Goal: Task Accomplishment & Management: Manage account settings

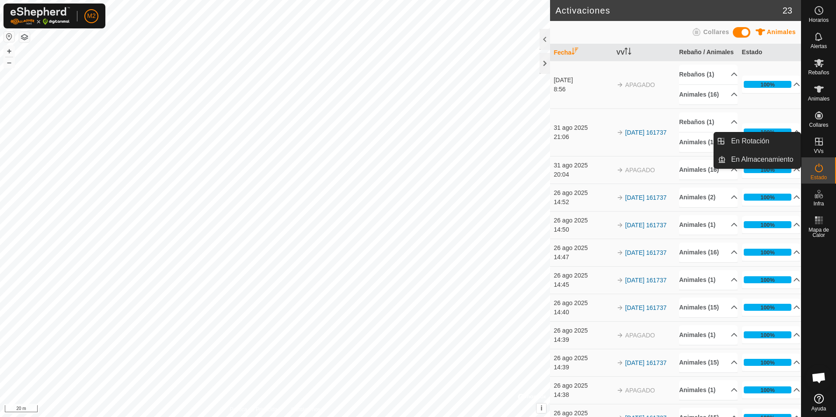
click at [822, 144] on icon at bounding box center [819, 142] width 8 height 8
click at [819, 139] on icon at bounding box center [819, 142] width 8 height 8
click at [746, 141] on link "En Rotación" at bounding box center [762, 140] width 75 height 17
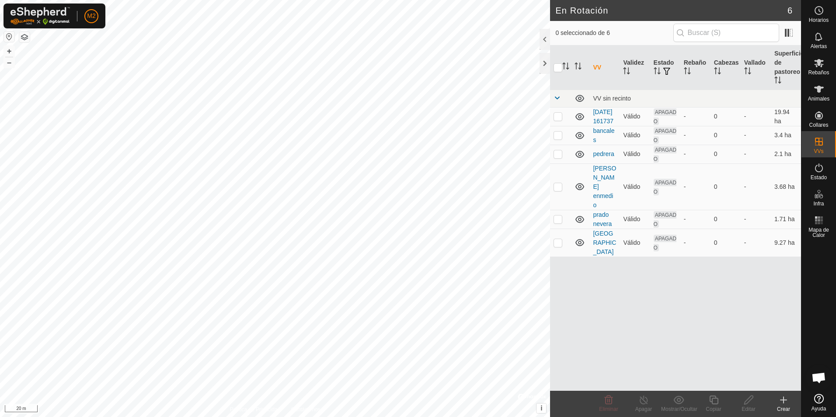
checkbox input "true"
click at [749, 402] on icon at bounding box center [748, 400] width 11 height 10
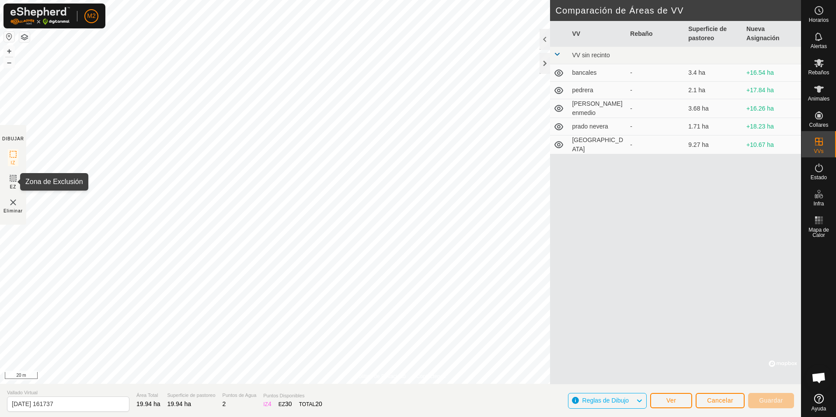
click at [13, 178] on icon at bounding box center [12, 178] width 5 height 5
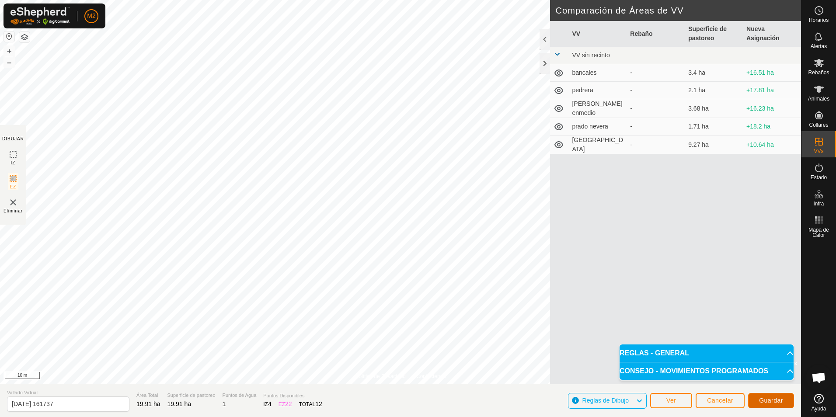
click at [762, 398] on span "Guardar" at bounding box center [771, 400] width 24 height 7
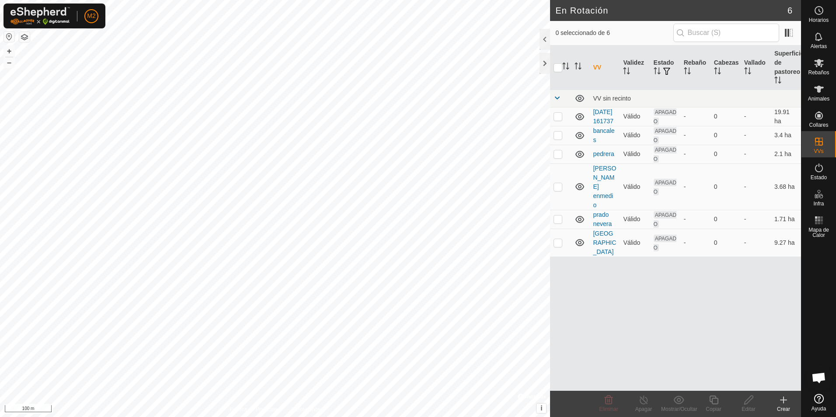
checkbox input "true"
click at [818, 67] on icon at bounding box center [818, 63] width 10 height 10
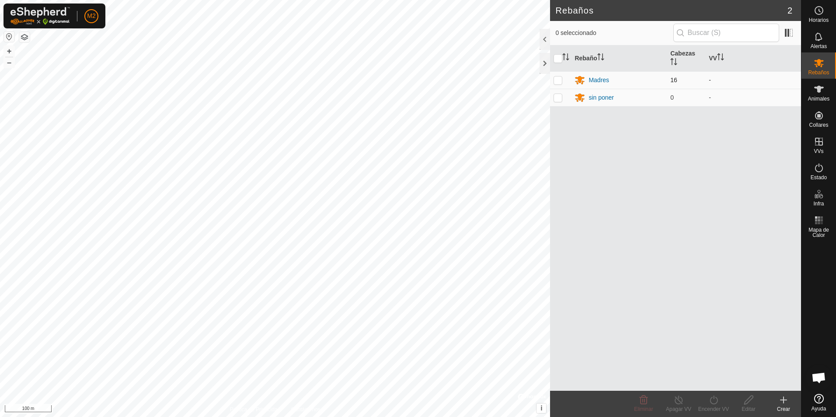
click at [555, 81] on p-checkbox at bounding box center [557, 79] width 9 height 7
checkbox input "true"
click at [597, 81] on div "Madres" at bounding box center [598, 80] width 21 height 9
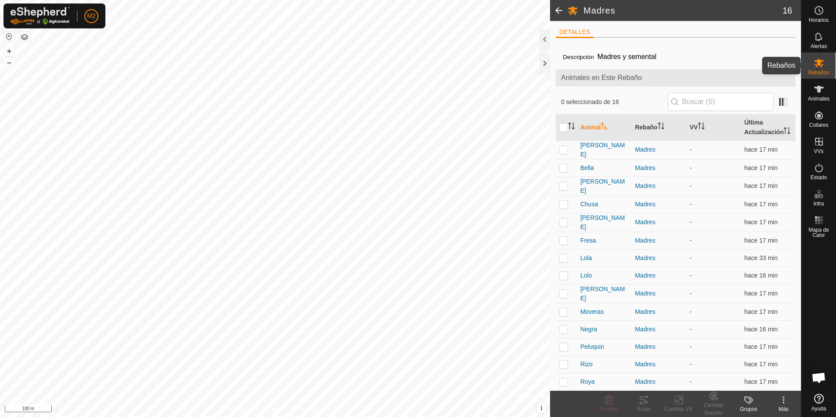
click at [818, 64] on icon at bounding box center [819, 63] width 10 height 8
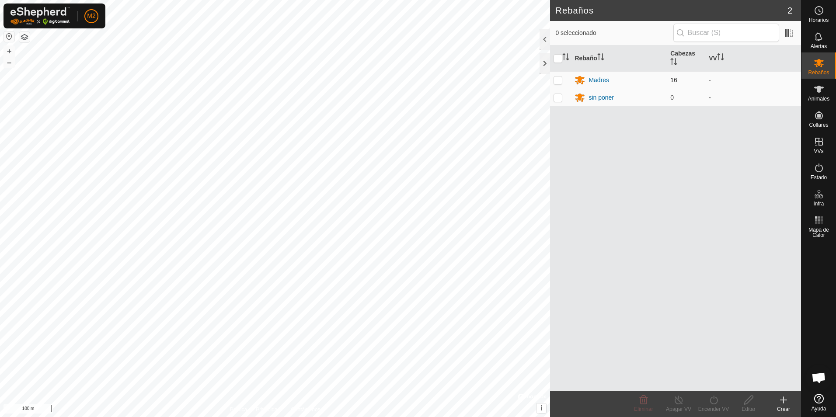
click at [709, 80] on td "-" at bounding box center [753, 79] width 96 height 17
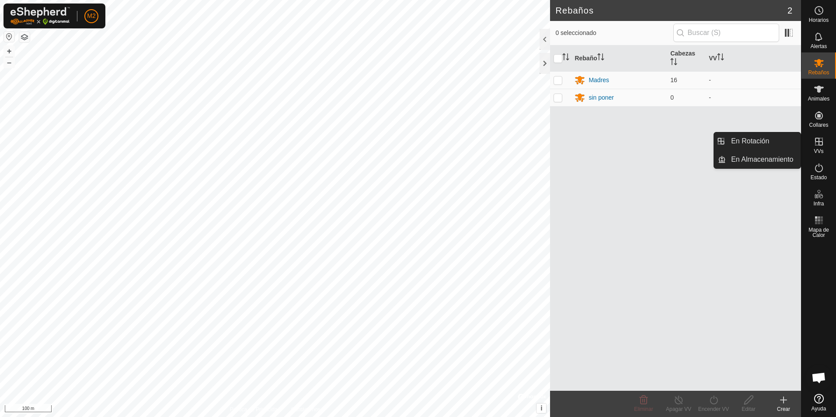
click at [821, 143] on icon at bounding box center [818, 141] width 10 height 10
click at [750, 142] on link "En Rotación" at bounding box center [762, 140] width 75 height 17
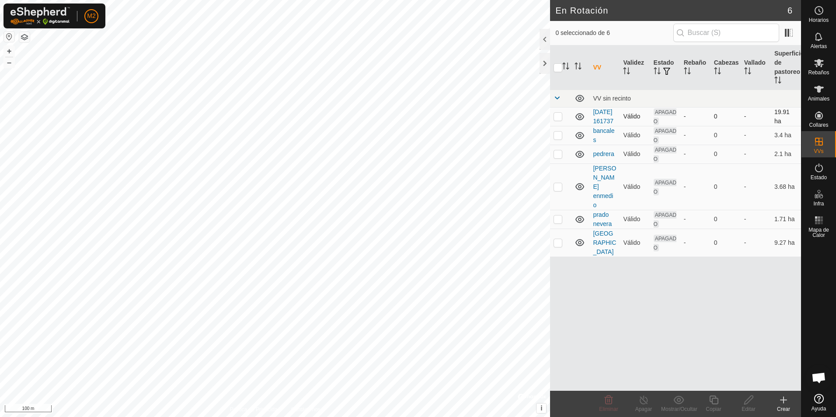
click at [559, 120] on p-checkbox at bounding box center [557, 116] width 9 height 7
checkbox input "true"
click at [661, 118] on span "APAGADO" at bounding box center [664, 116] width 23 height 17
click at [816, 170] on icon at bounding box center [818, 168] width 10 height 10
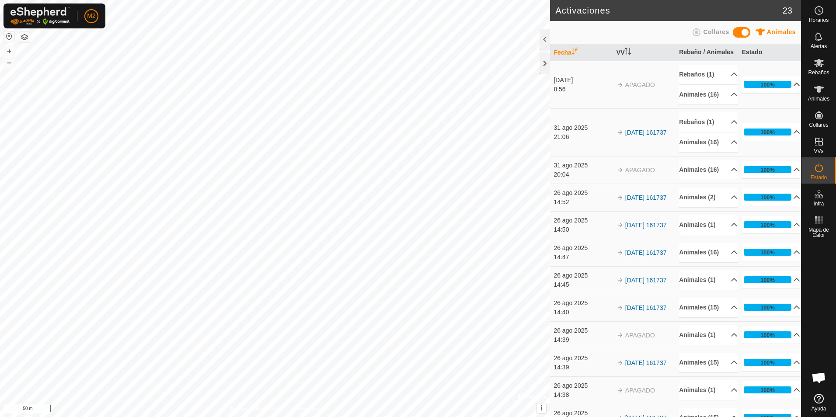
click at [753, 83] on p-accordion-header "100%" at bounding box center [771, 84] width 59 height 17
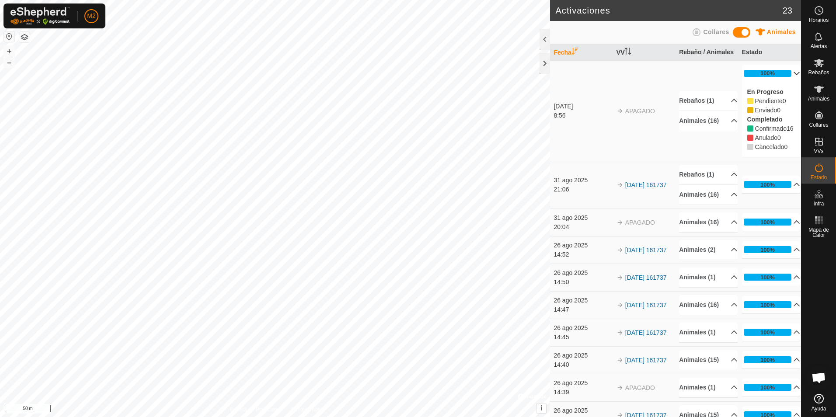
click at [569, 109] on div "[DATE]" at bounding box center [582, 106] width 59 height 9
click at [637, 111] on td "APAGADO" at bounding box center [644, 111] width 62 height 100
click at [635, 188] on link "[DATE] 161737" at bounding box center [646, 184] width 42 height 7
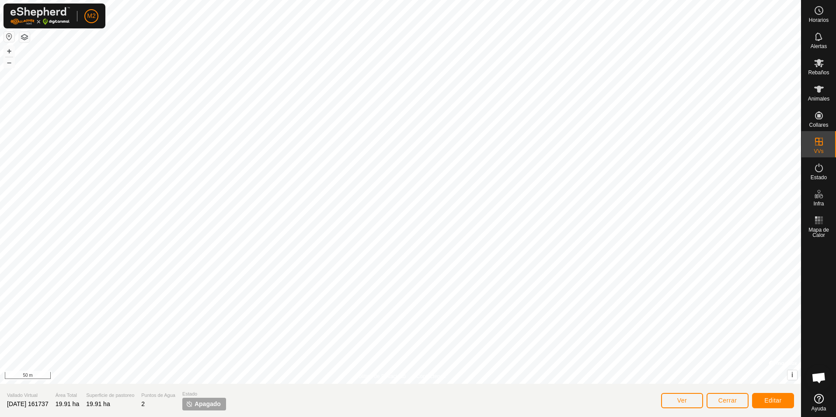
click at [208, 403] on span "Apagado" at bounding box center [207, 403] width 26 height 9
click at [723, 399] on span "Cerrar" at bounding box center [727, 400] width 19 height 7
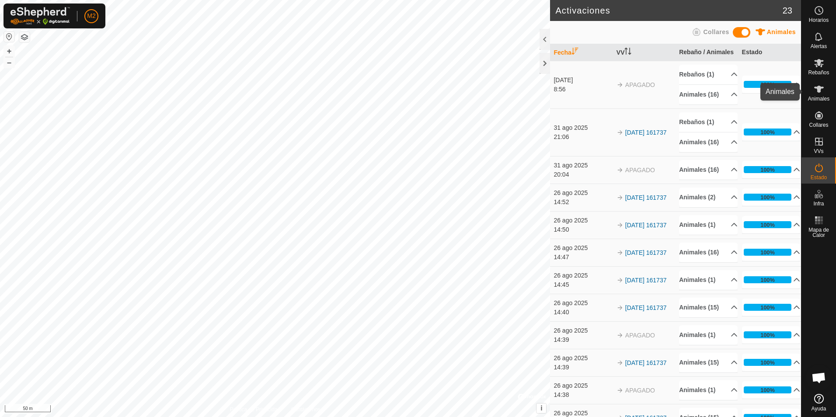
click at [819, 93] on icon at bounding box center [818, 89] width 10 height 10
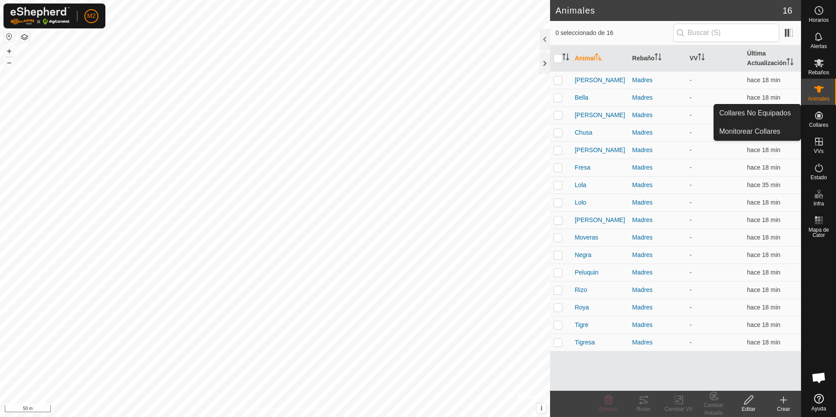
click at [816, 117] on icon at bounding box center [818, 115] width 10 height 10
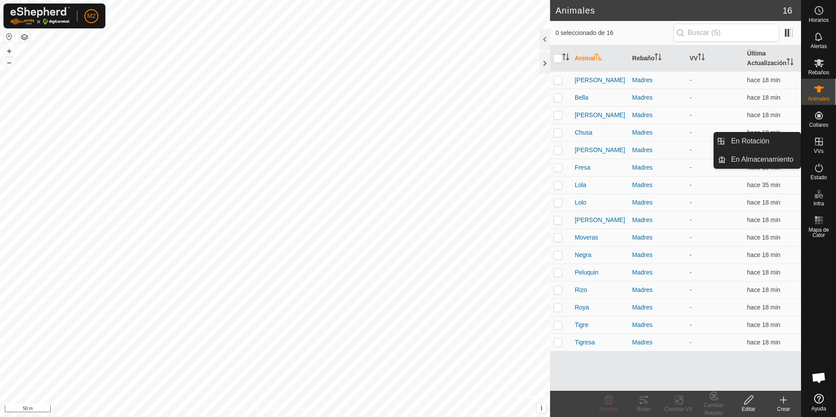
click at [815, 141] on icon at bounding box center [818, 141] width 10 height 10
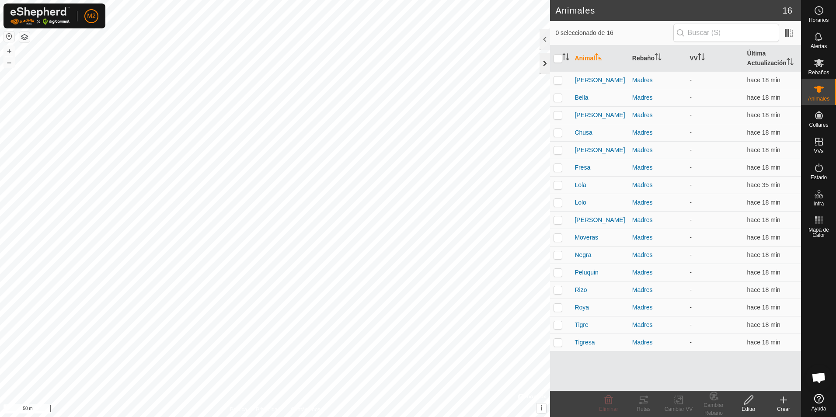
click at [543, 57] on div at bounding box center [544, 63] width 10 height 21
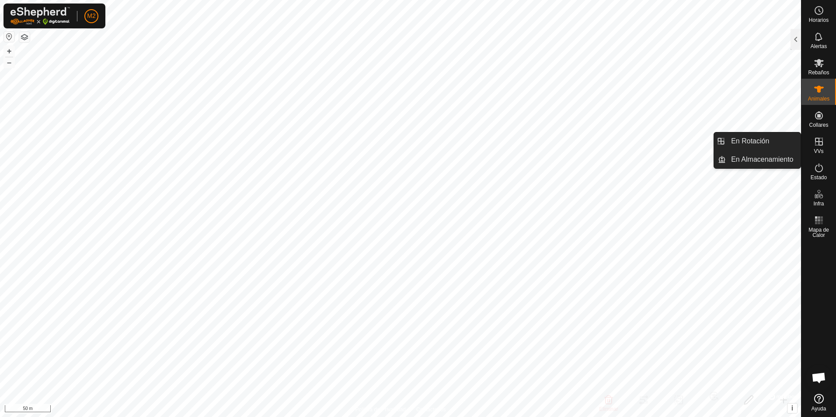
click at [815, 140] on icon at bounding box center [819, 142] width 8 height 8
click at [751, 142] on link "En Rotación" at bounding box center [762, 140] width 75 height 17
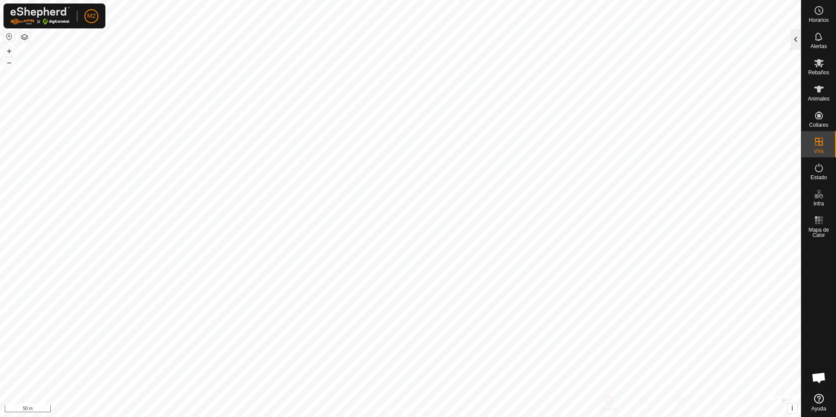
click at [794, 41] on div at bounding box center [795, 39] width 10 height 21
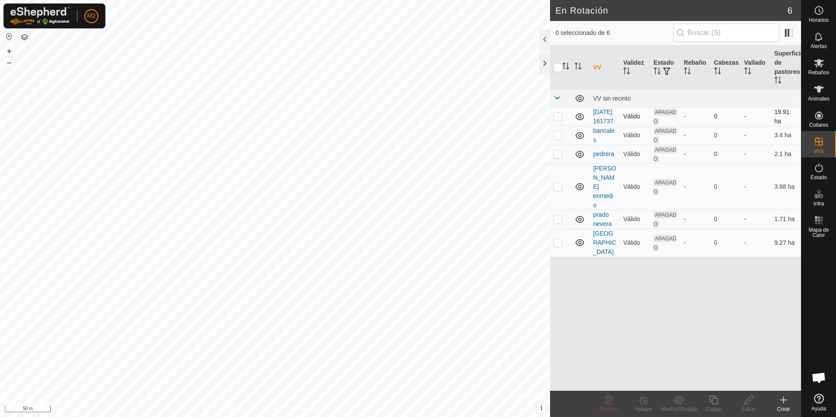
click at [579, 120] on icon at bounding box center [579, 116] width 9 height 7
click at [580, 122] on icon at bounding box center [579, 116] width 10 height 10
click at [598, 121] on link "[DATE] 161737" at bounding box center [603, 116] width 21 height 16
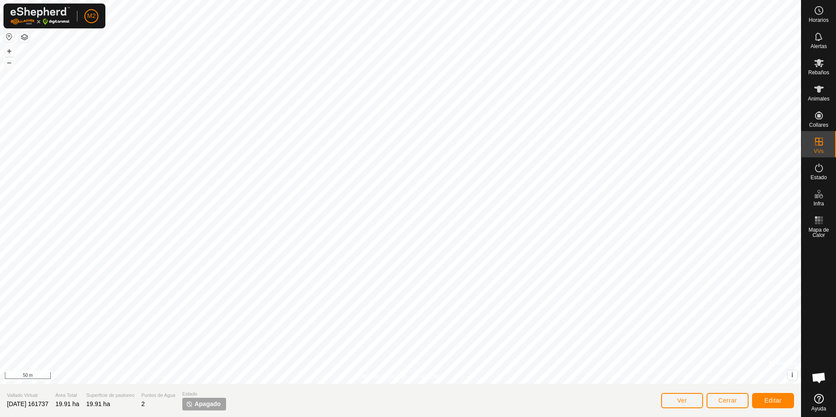
click at [215, 405] on span "Apagado" at bounding box center [207, 403] width 26 height 9
click at [817, 172] on icon at bounding box center [818, 168] width 10 height 10
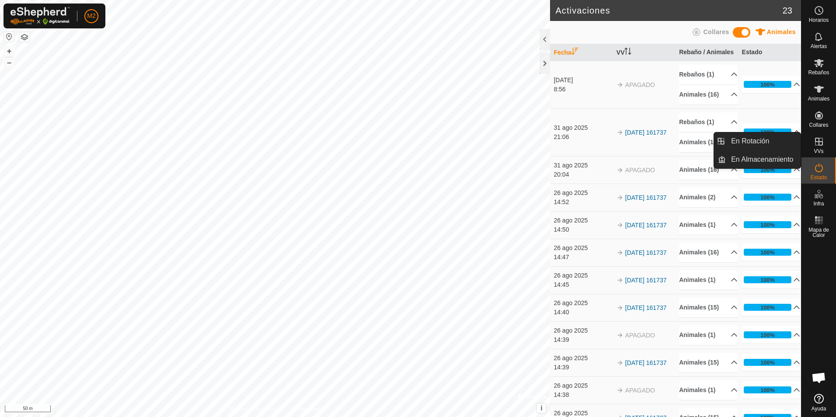
click at [821, 142] on icon at bounding box center [819, 142] width 8 height 8
click at [819, 141] on icon at bounding box center [819, 142] width 8 height 8
click at [760, 143] on link "En Rotación" at bounding box center [762, 140] width 75 height 17
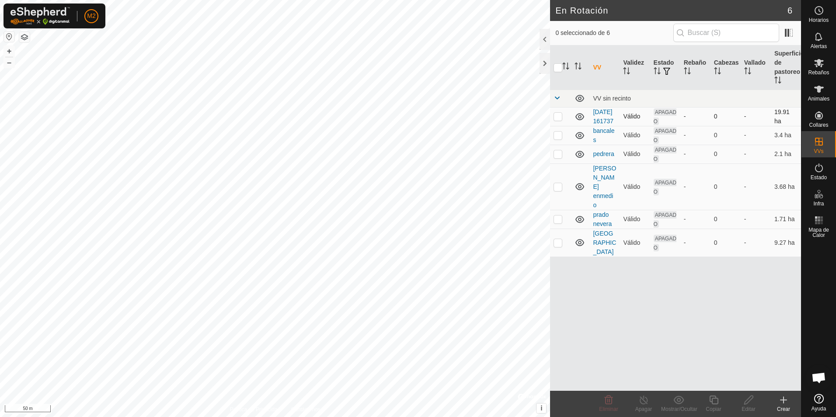
click at [557, 120] on p-checkbox at bounding box center [557, 116] width 9 height 7
checkbox input "true"
click at [745, 403] on icon at bounding box center [748, 400] width 11 height 10
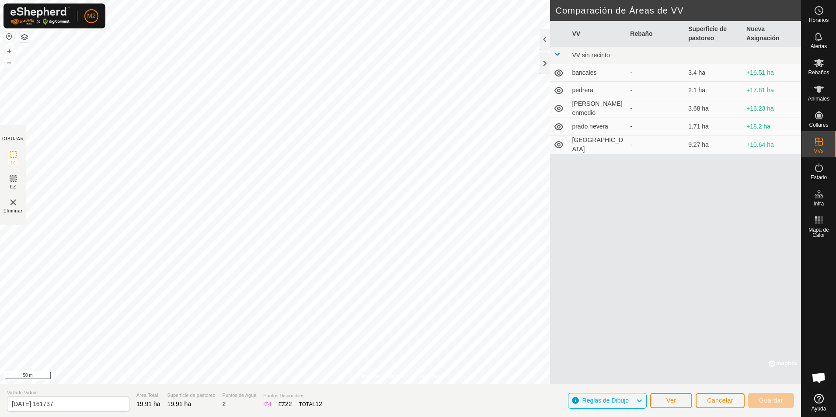
click at [263, 401] on div "IZ 4" at bounding box center [267, 403] width 8 height 9
click at [167, 402] on span "19.91 ha" at bounding box center [179, 403] width 24 height 7
click at [118, 401] on section "Vallado Virtual [DATE] 161737 Área Total 19.91 ha Superficie de pastoreo 19.91 …" at bounding box center [400, 400] width 801 height 33
click at [719, 404] on span "Cancelar" at bounding box center [720, 400] width 26 height 7
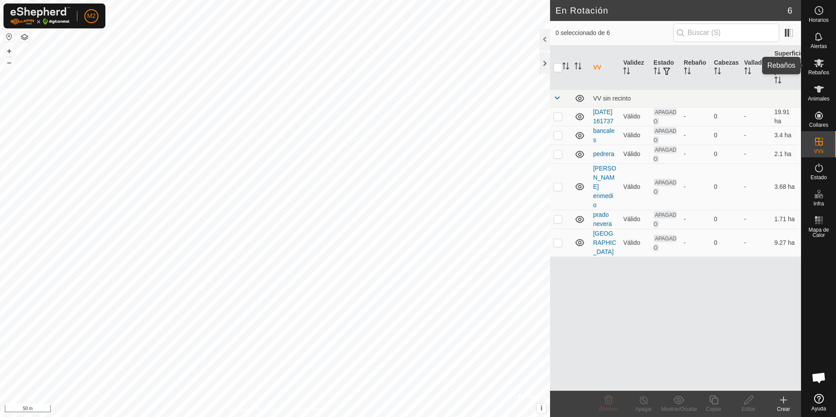
click at [821, 66] on icon at bounding box center [819, 63] width 10 height 8
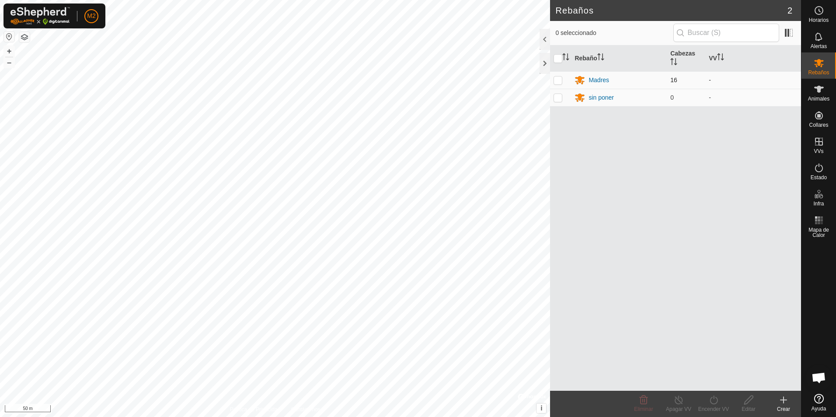
click at [555, 81] on p-checkbox at bounding box center [557, 79] width 9 height 7
checkbox input "true"
click at [672, 81] on span "16" at bounding box center [673, 79] width 7 height 7
click at [708, 81] on td "-" at bounding box center [753, 79] width 96 height 17
click at [596, 80] on div "Madres" at bounding box center [598, 80] width 21 height 9
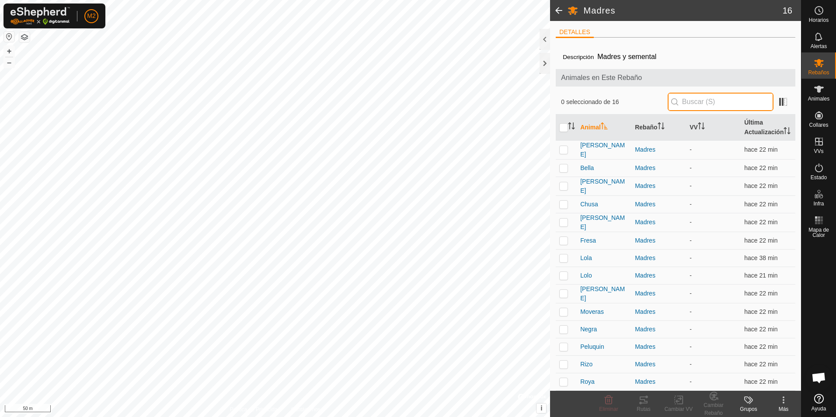
click at [683, 104] on input "text" at bounding box center [720, 102] width 106 height 18
click at [777, 101] on span at bounding box center [783, 102] width 14 height 14
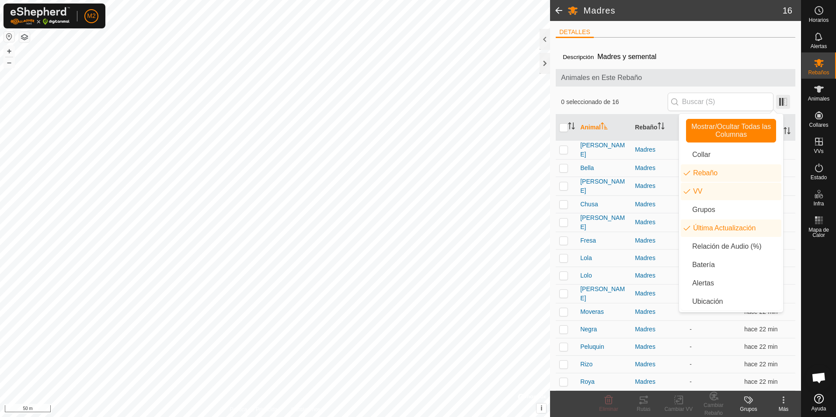
click at [777, 101] on span at bounding box center [783, 102] width 14 height 14
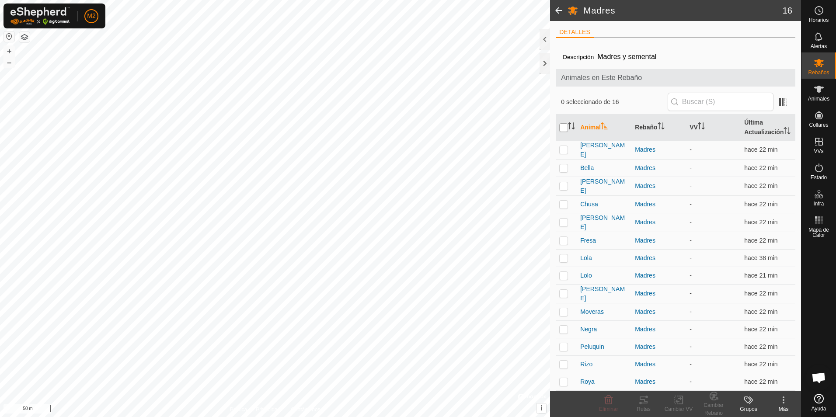
click at [563, 125] on input "checkbox" at bounding box center [563, 127] width 9 height 9
checkbox input "true"
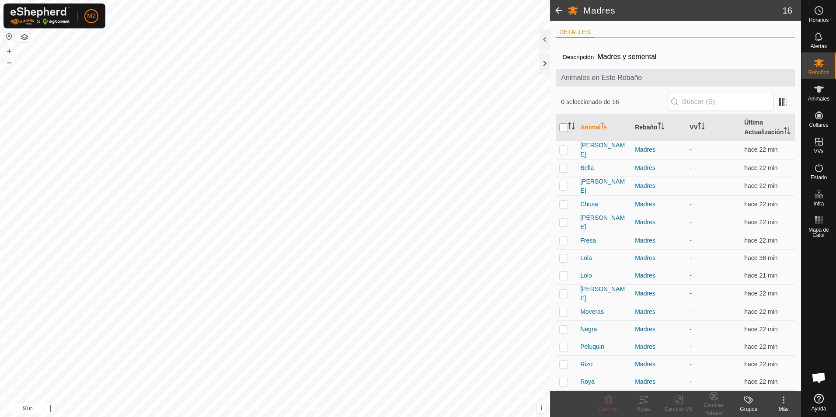
checkbox input "true"
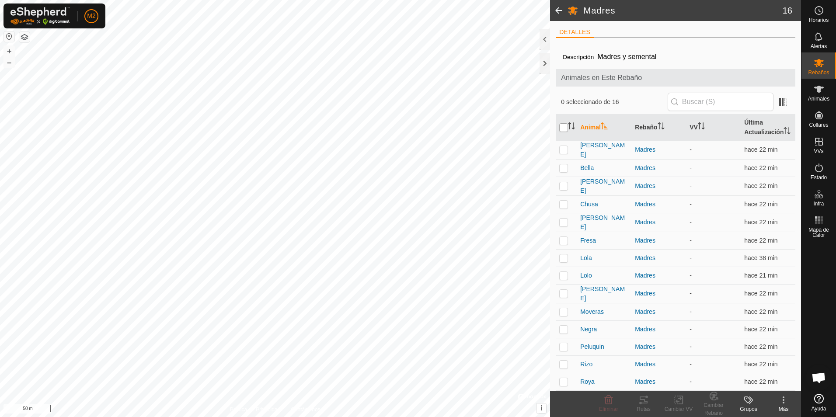
checkbox input "true"
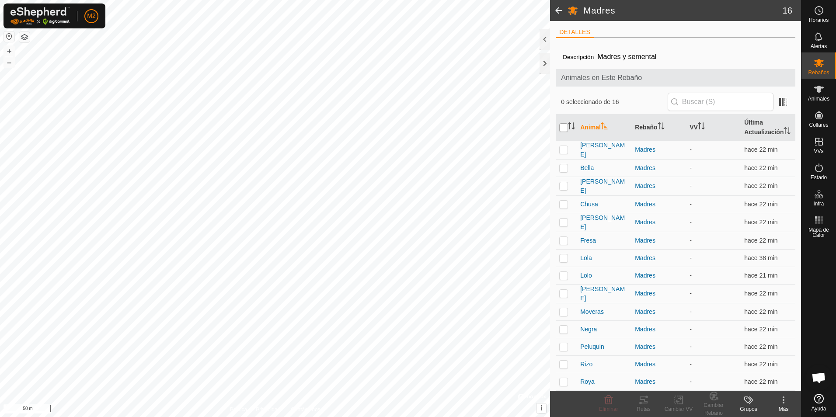
checkbox input "true"
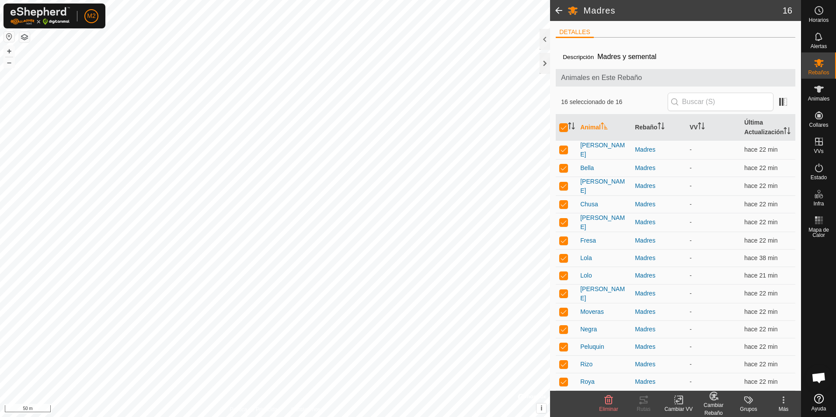
click at [678, 404] on icon at bounding box center [680, 400] width 4 height 8
click at [691, 362] on link "Elegir VV..." at bounding box center [704, 362] width 87 height 17
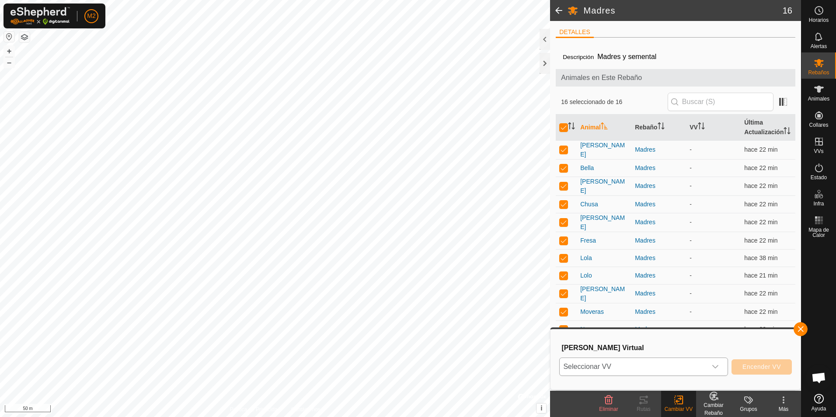
click at [716, 366] on icon "dropdown trigger" at bounding box center [714, 366] width 7 height 7
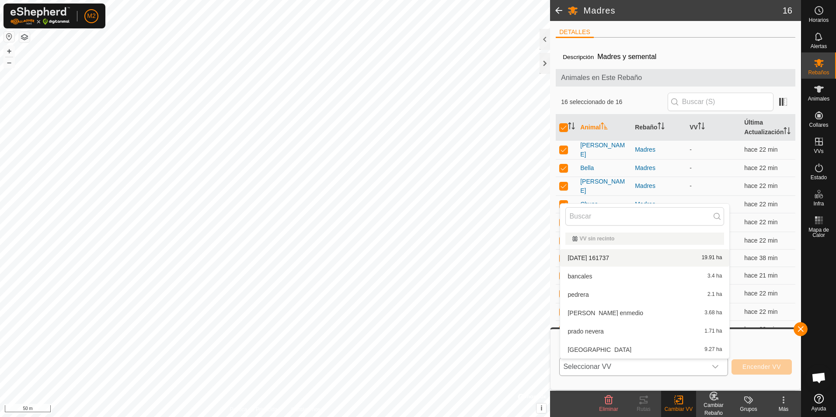
click at [598, 260] on li "[DATE] 161737 19.91 ha" at bounding box center [644, 257] width 169 height 17
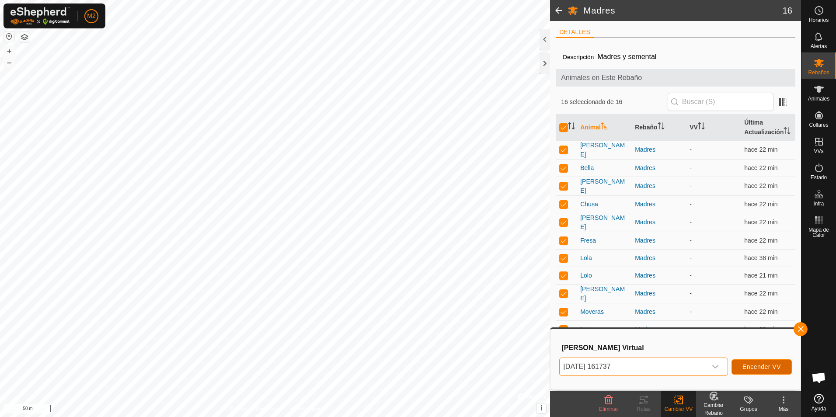
click at [755, 367] on span "Encender VV" at bounding box center [761, 366] width 38 height 7
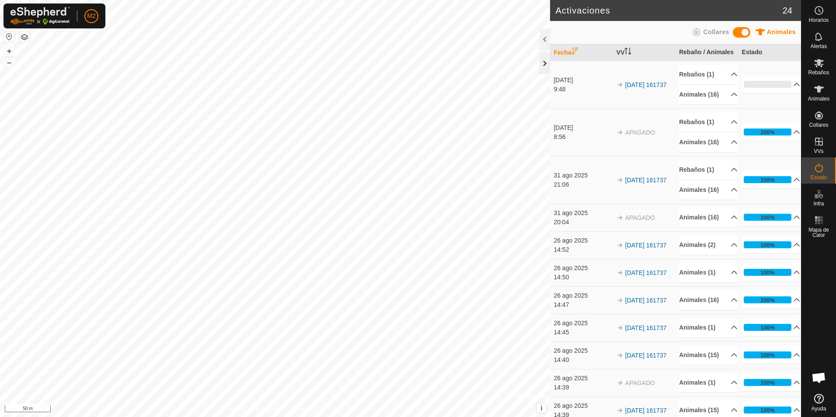
click at [545, 66] on div at bounding box center [544, 63] width 10 height 21
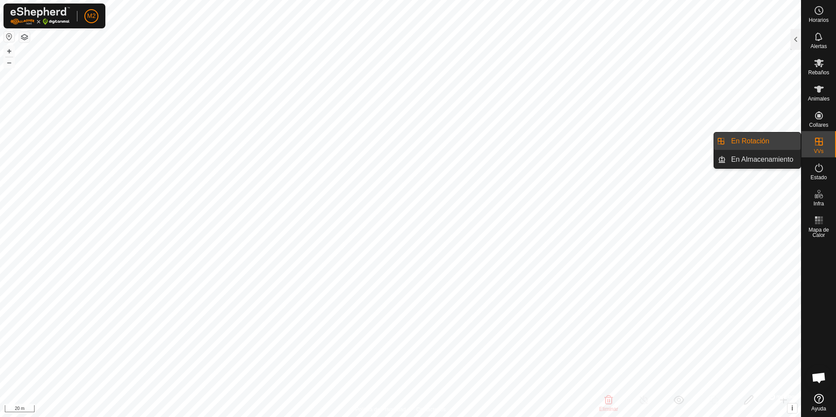
click at [740, 140] on link "En Rotación" at bounding box center [762, 140] width 75 height 17
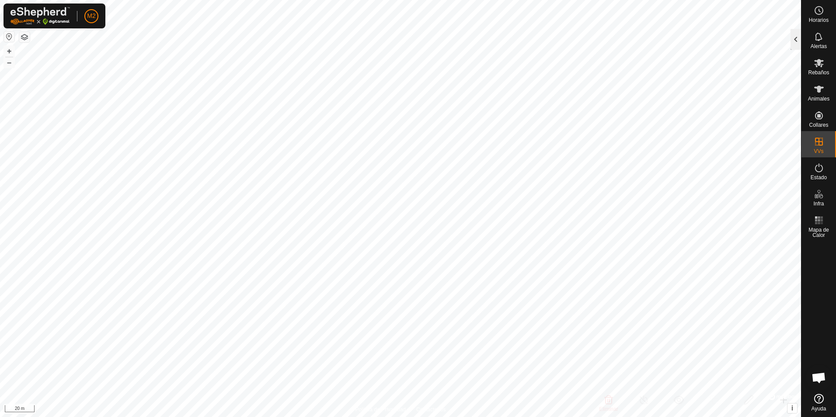
checkbox input "true"
click at [794, 35] on div at bounding box center [795, 39] width 10 height 21
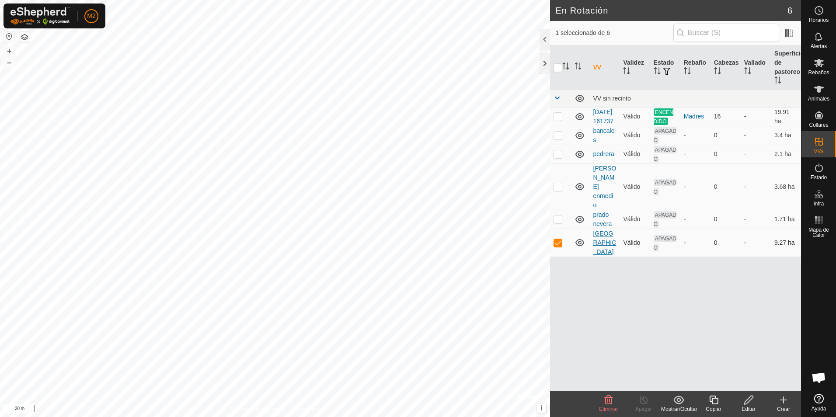
click at [601, 230] on link "[GEOGRAPHIC_DATA]" at bounding box center [604, 242] width 23 height 25
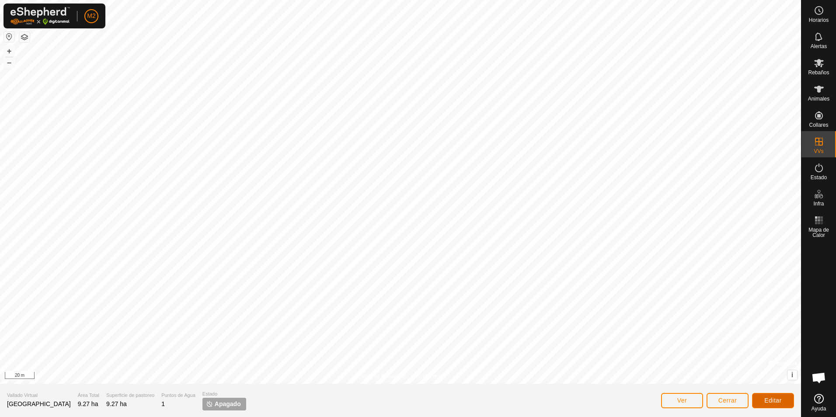
click at [773, 400] on span "Editar" at bounding box center [772, 400] width 17 height 7
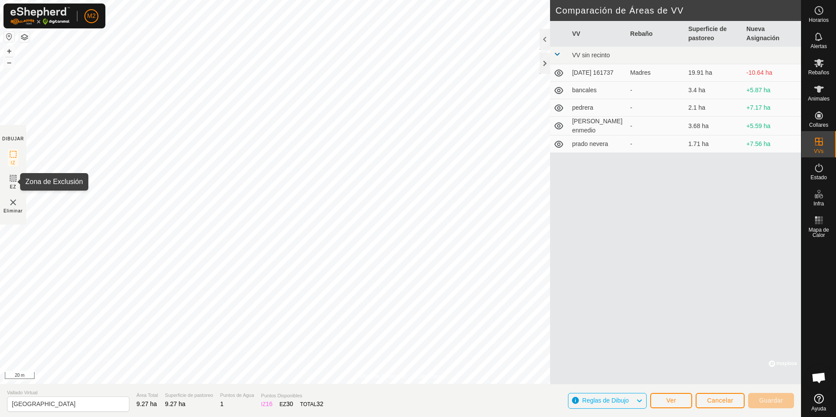
click at [11, 180] on icon at bounding box center [12, 178] width 5 height 5
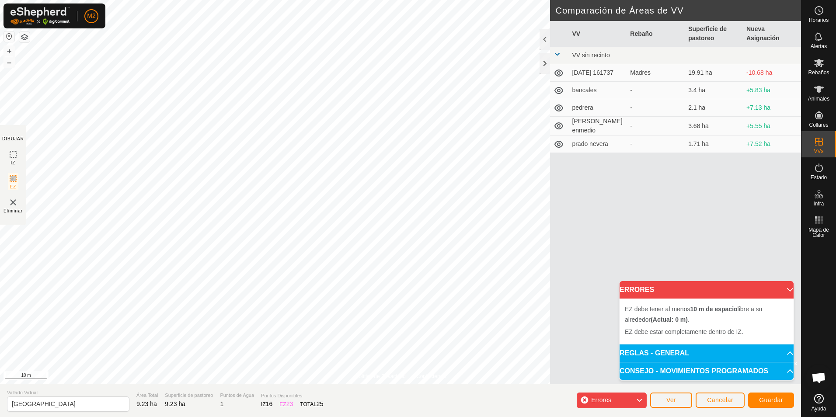
click at [666, 291] on p-accordion-header "ERRORES" at bounding box center [706, 289] width 174 height 17
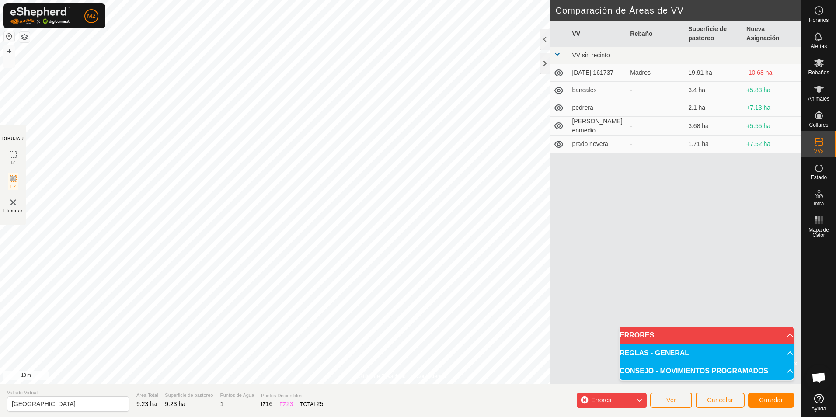
click at [684, 333] on p-accordion-header "ERRORES" at bounding box center [706, 334] width 174 height 17
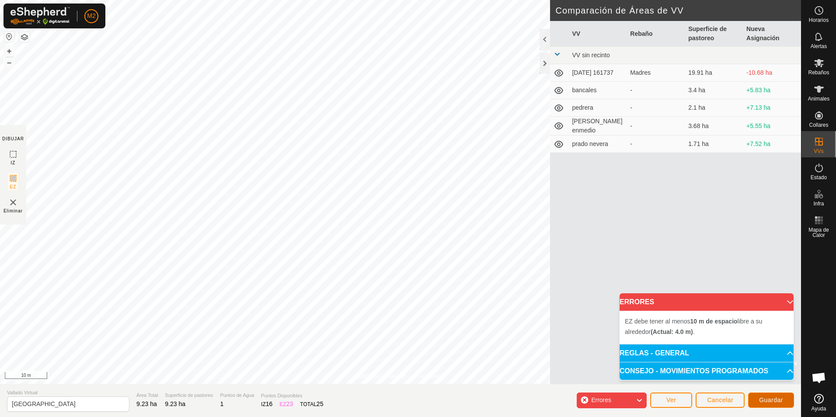
click at [766, 399] on span "Guardar" at bounding box center [771, 399] width 24 height 7
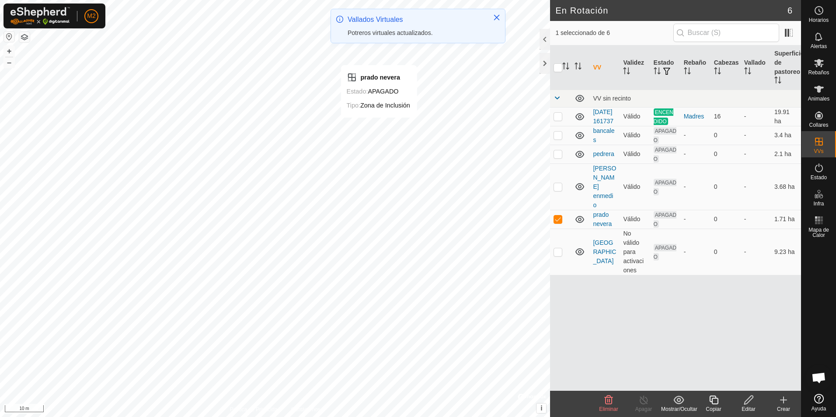
checkbox input "false"
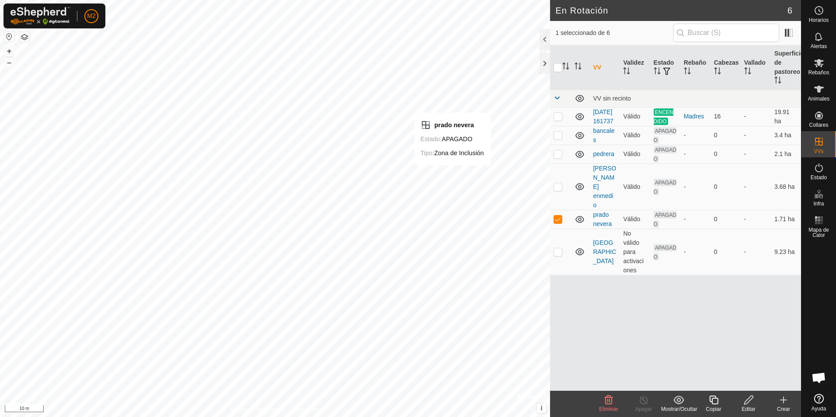
checkbox input "false"
checkbox input "true"
click at [751, 402] on icon at bounding box center [748, 400] width 11 height 10
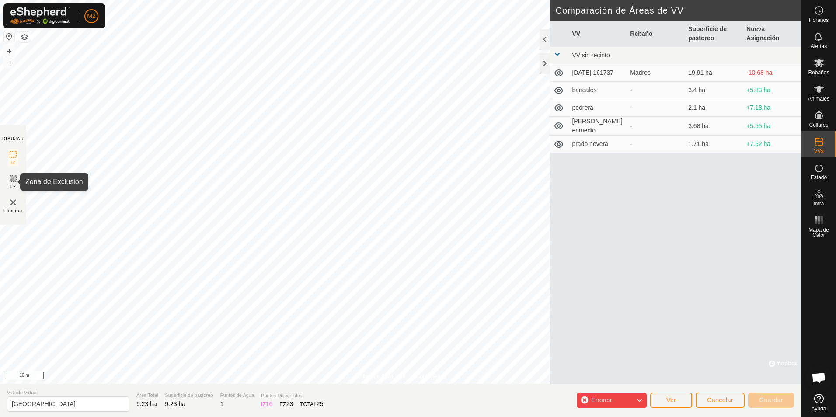
click at [15, 180] on icon at bounding box center [12, 178] width 5 height 5
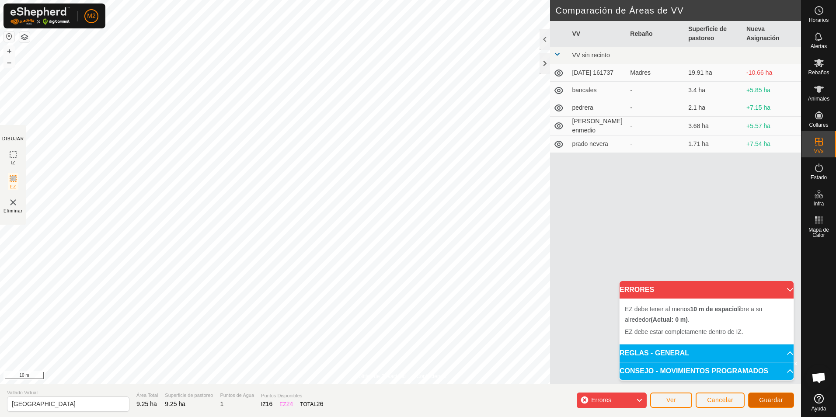
click at [759, 397] on span "Guardar" at bounding box center [771, 399] width 24 height 7
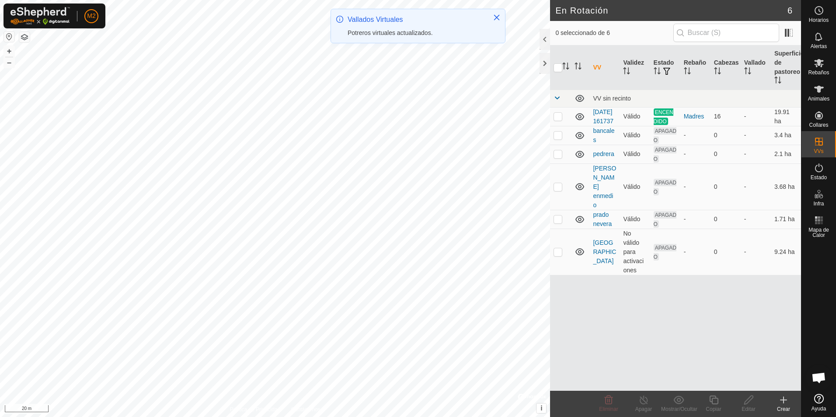
checkbox input "true"
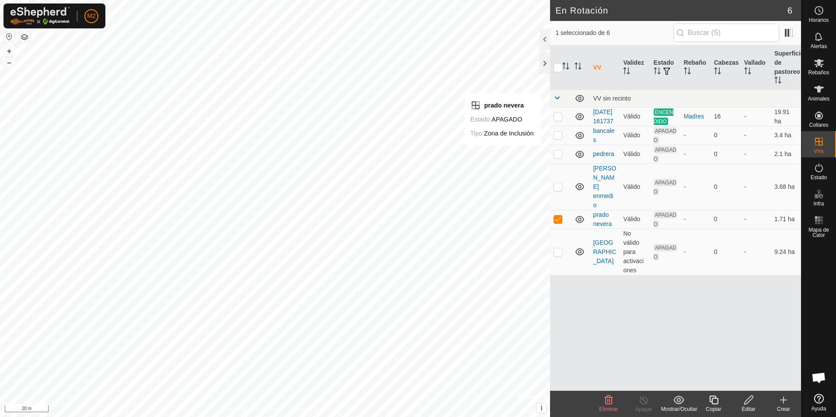
click at [746, 400] on icon at bounding box center [748, 399] width 9 height 9
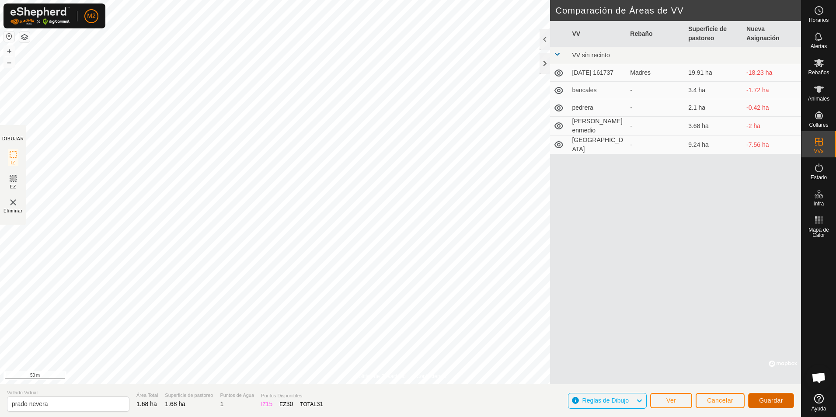
click at [769, 402] on span "Guardar" at bounding box center [771, 400] width 24 height 7
